Goal: Find specific page/section: Find specific page/section

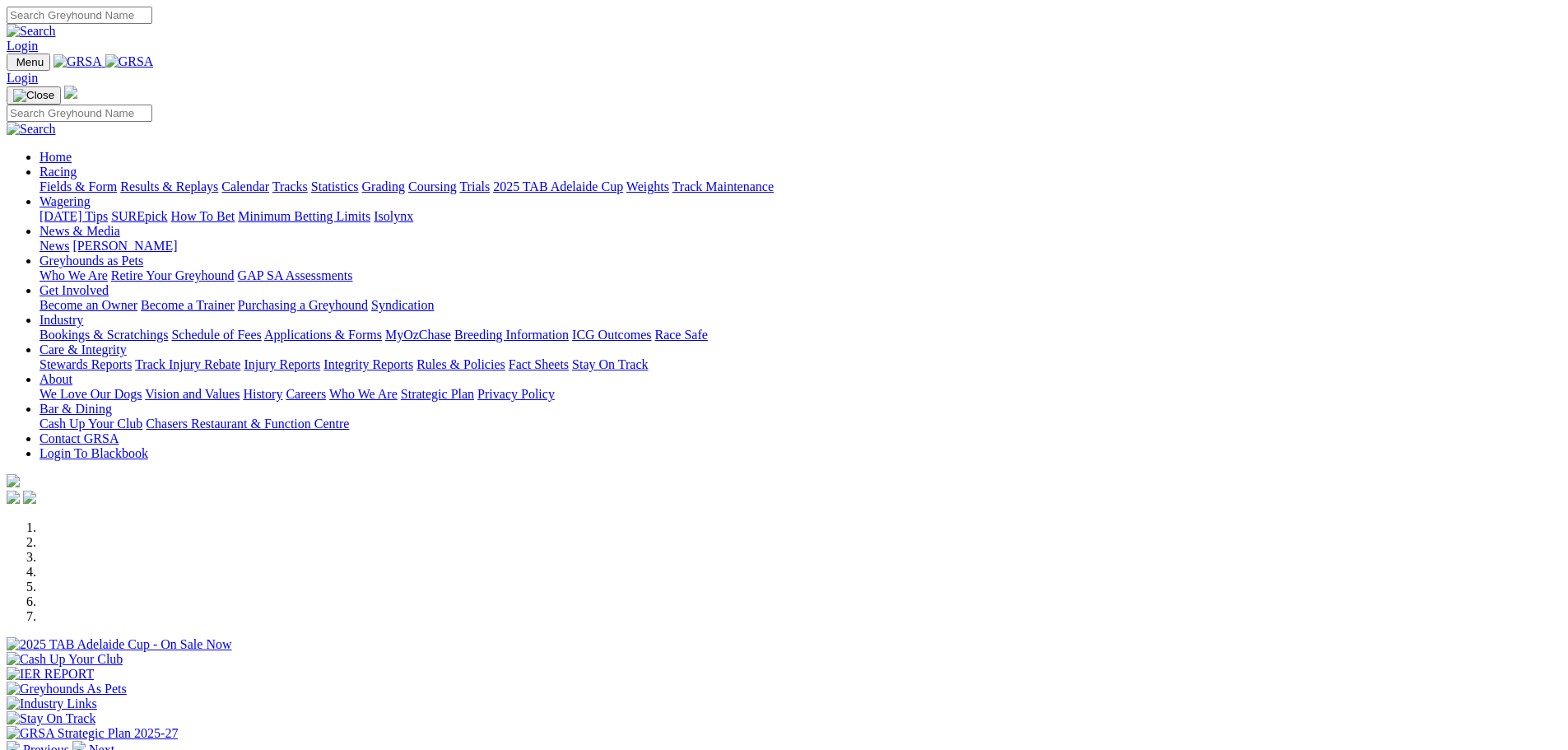
click at [1055, 726] on div at bounding box center [784, 726] width 1555 height 0
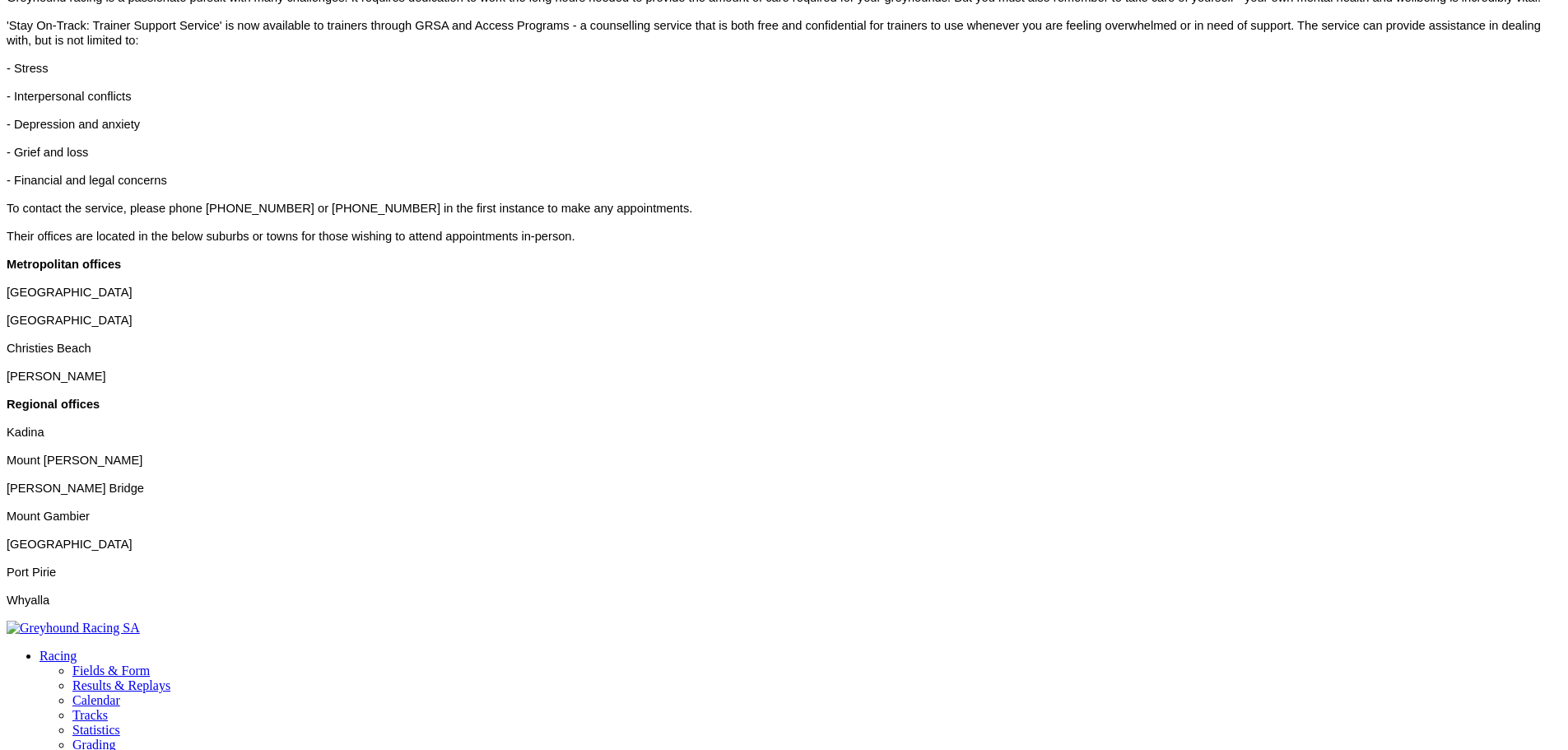
scroll to position [659, 0]
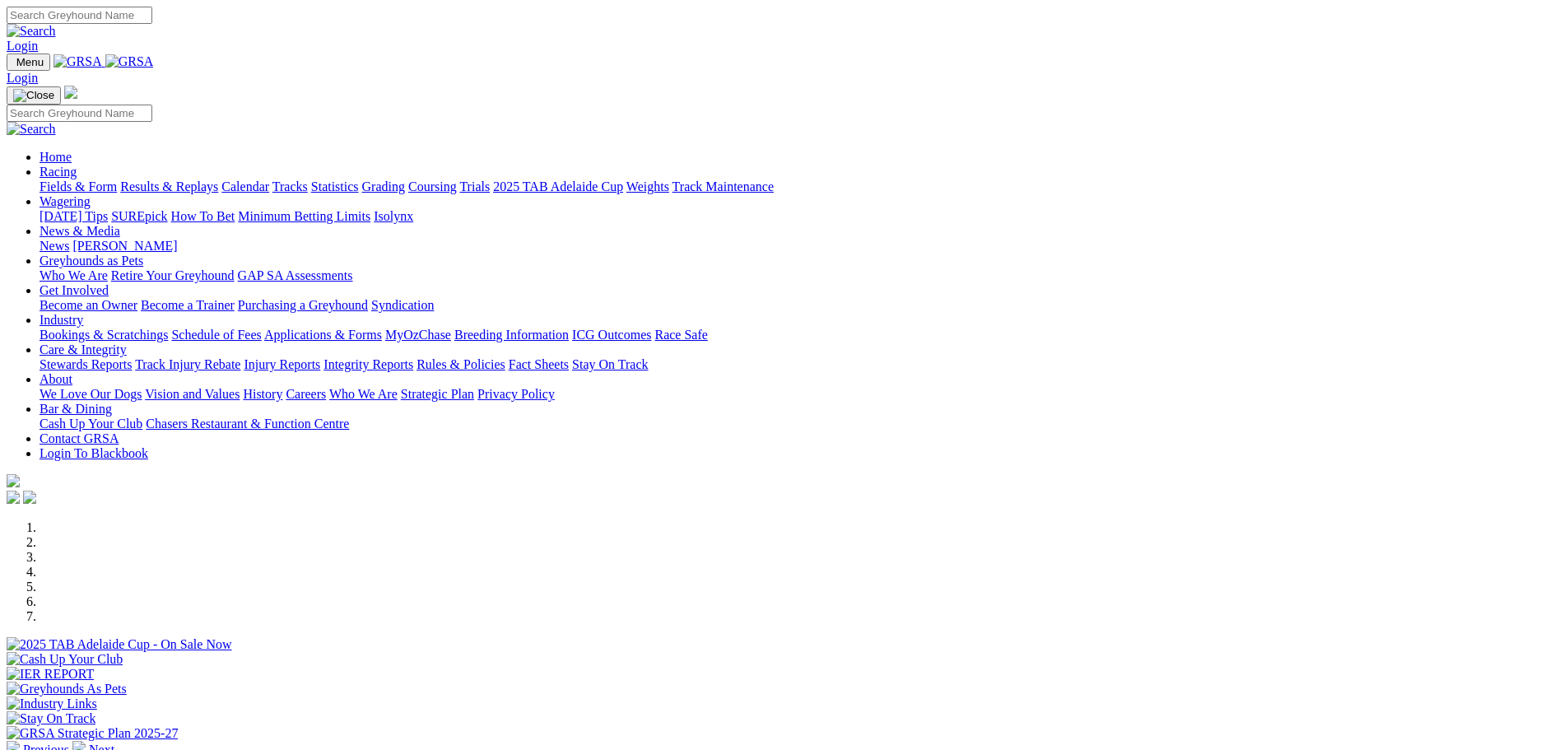
scroll to position [411, 0]
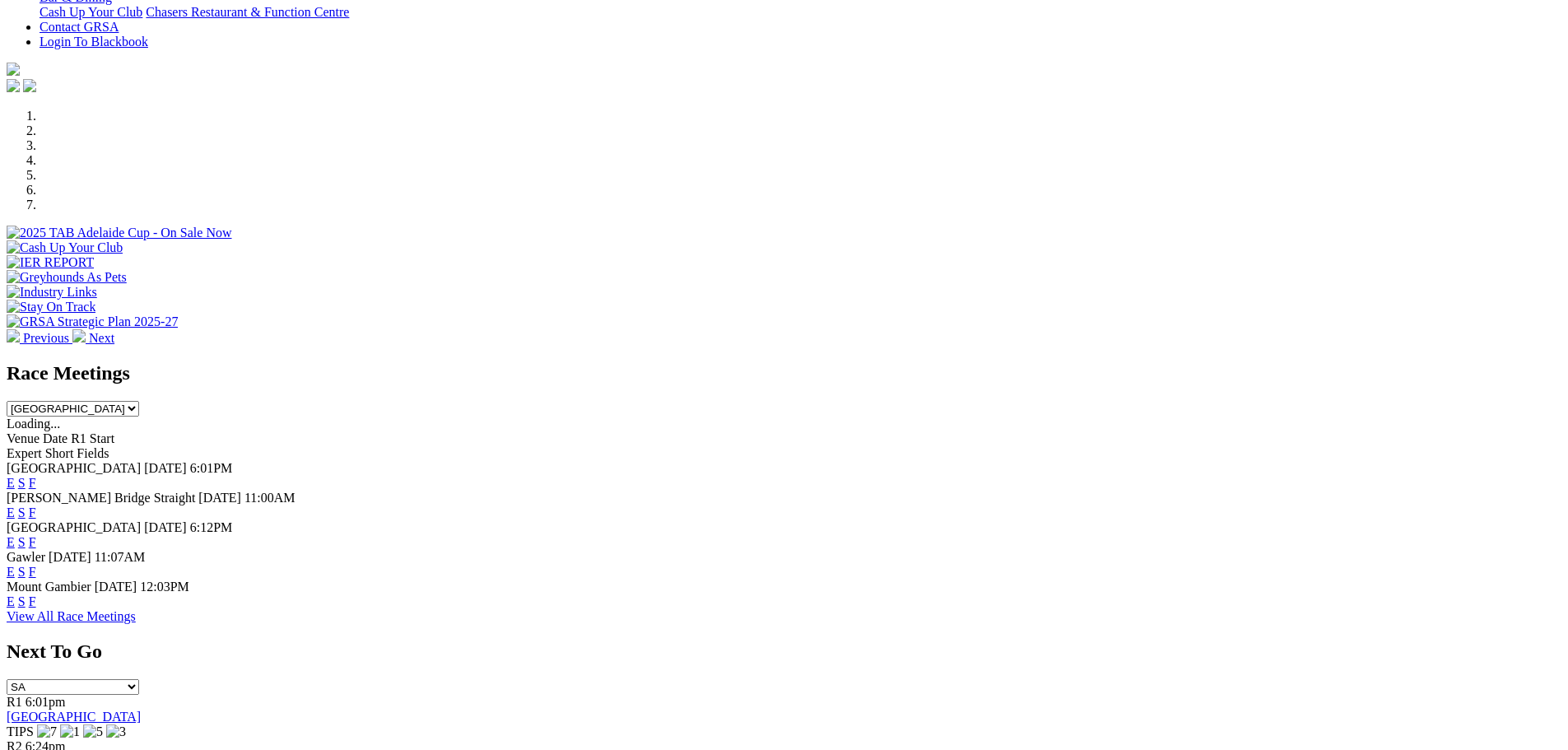
click at [36, 535] on link "F" at bounding box center [33, 541] width 8 height 14
